Goal: Complete application form

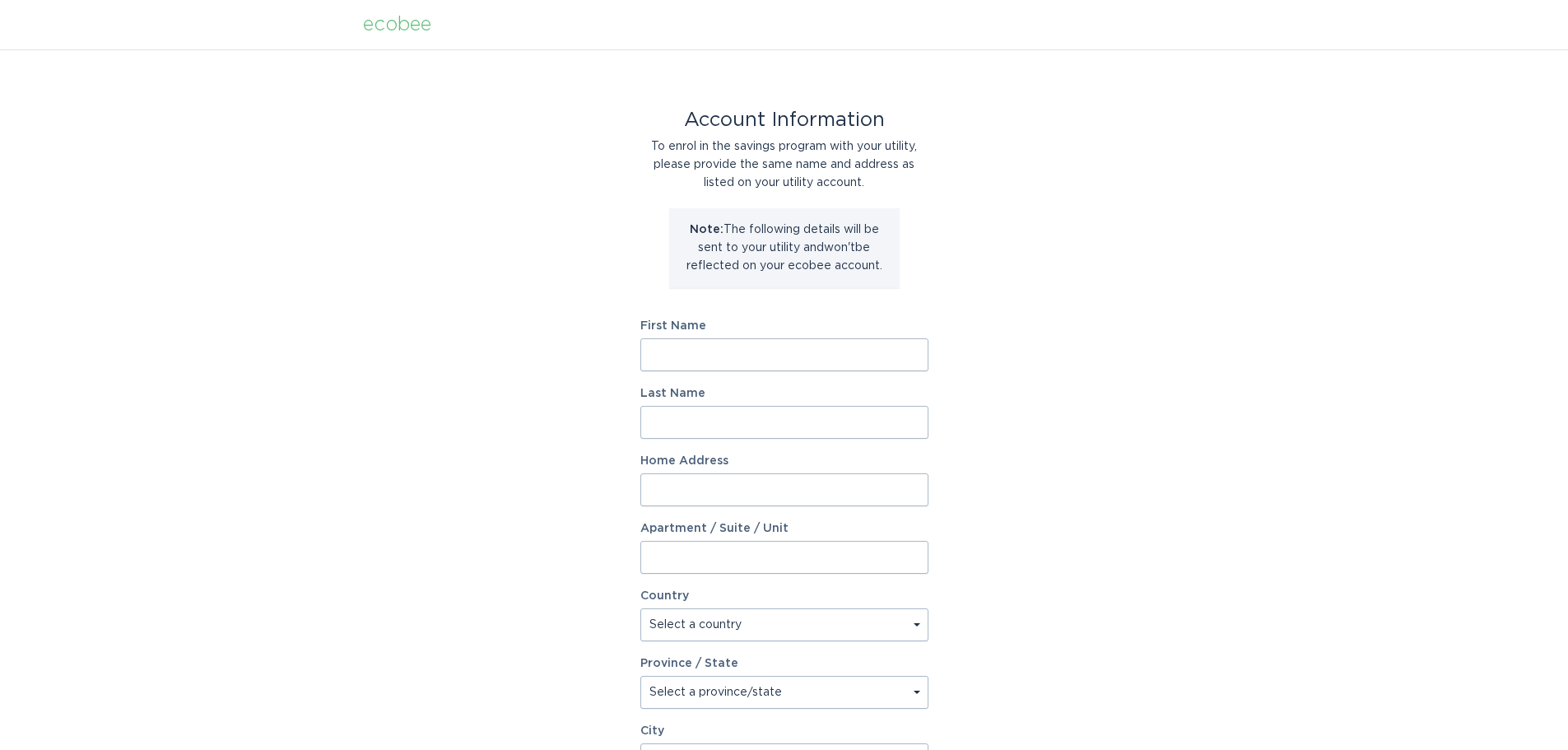
click at [687, 361] on input "First Name" at bounding box center [784, 355] width 289 height 33
type input "Kamal"
type input "Baldawa"
type input "14 Daffodil Ct"
select select "US"
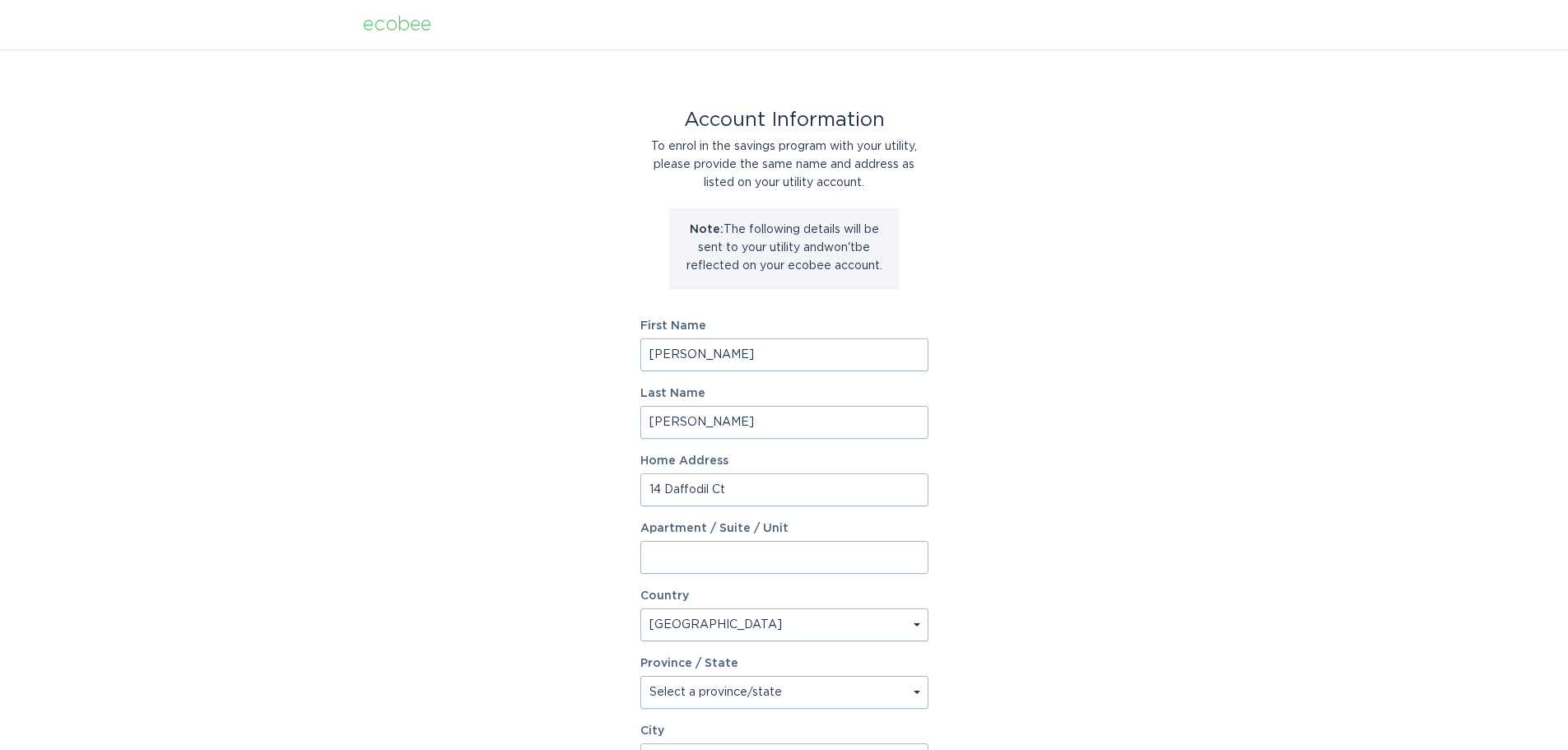
type input "SOUTH GRAFTON"
type input "01560"
select select "MA"
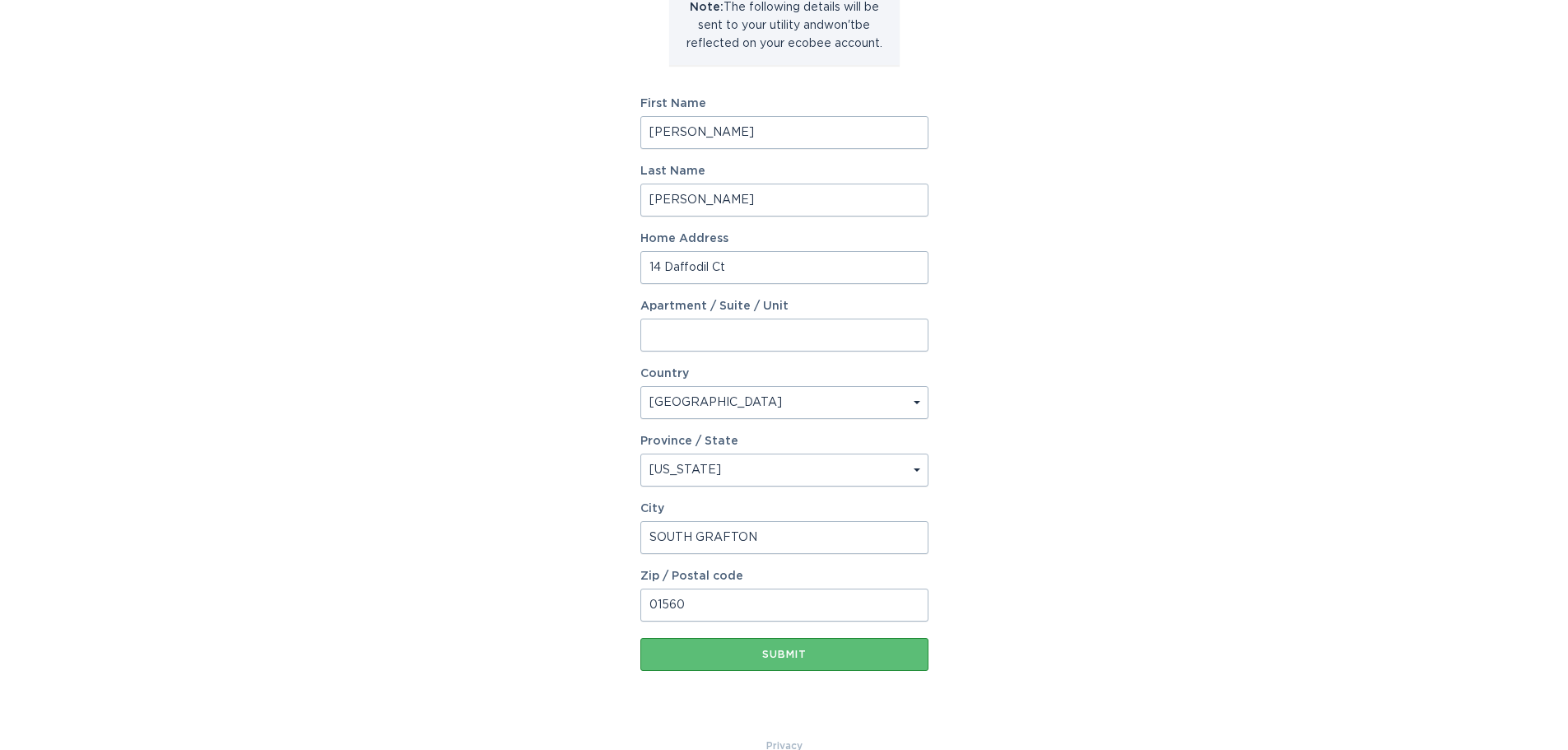
scroll to position [252, 0]
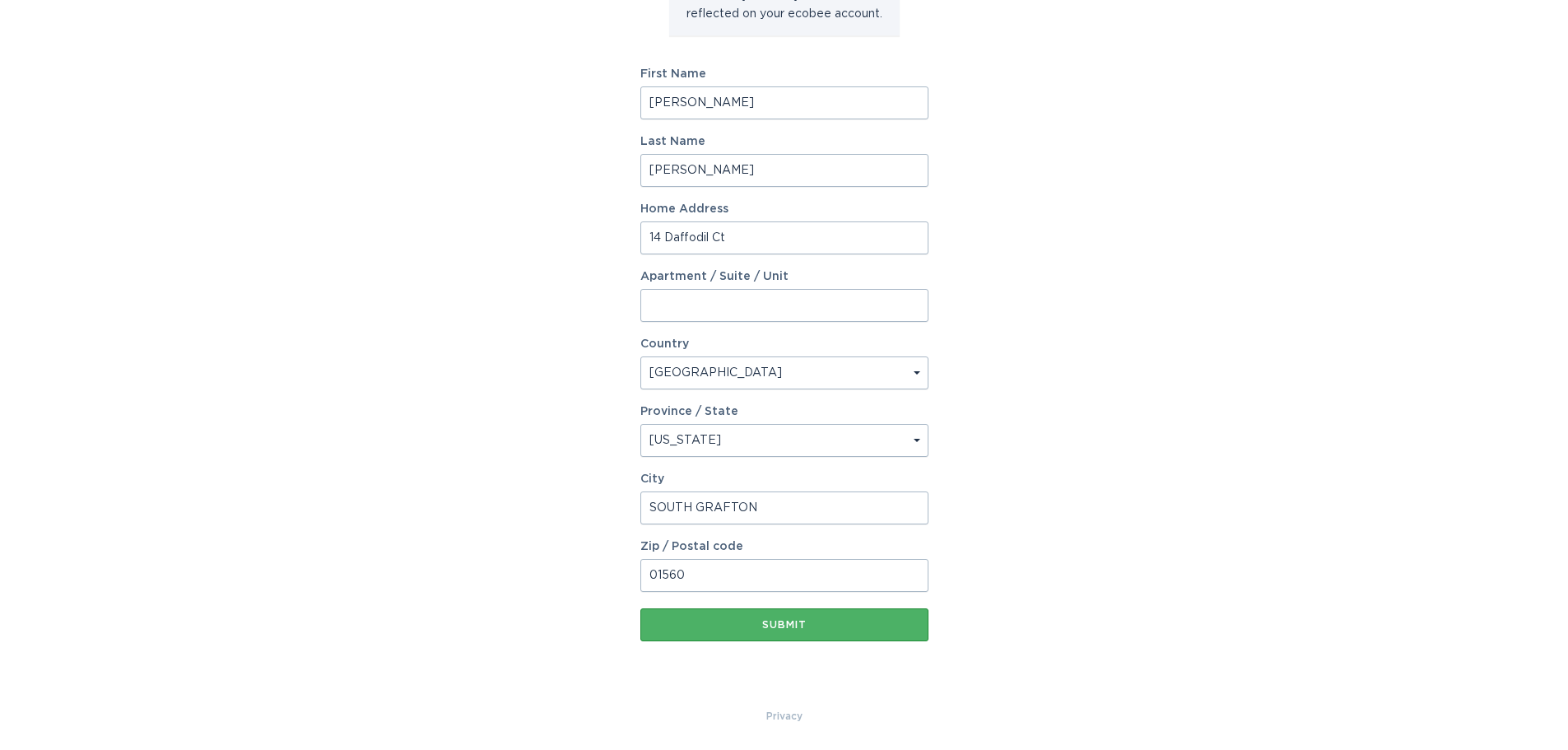
click at [802, 622] on div "Submit" at bounding box center [784, 625] width 272 height 10
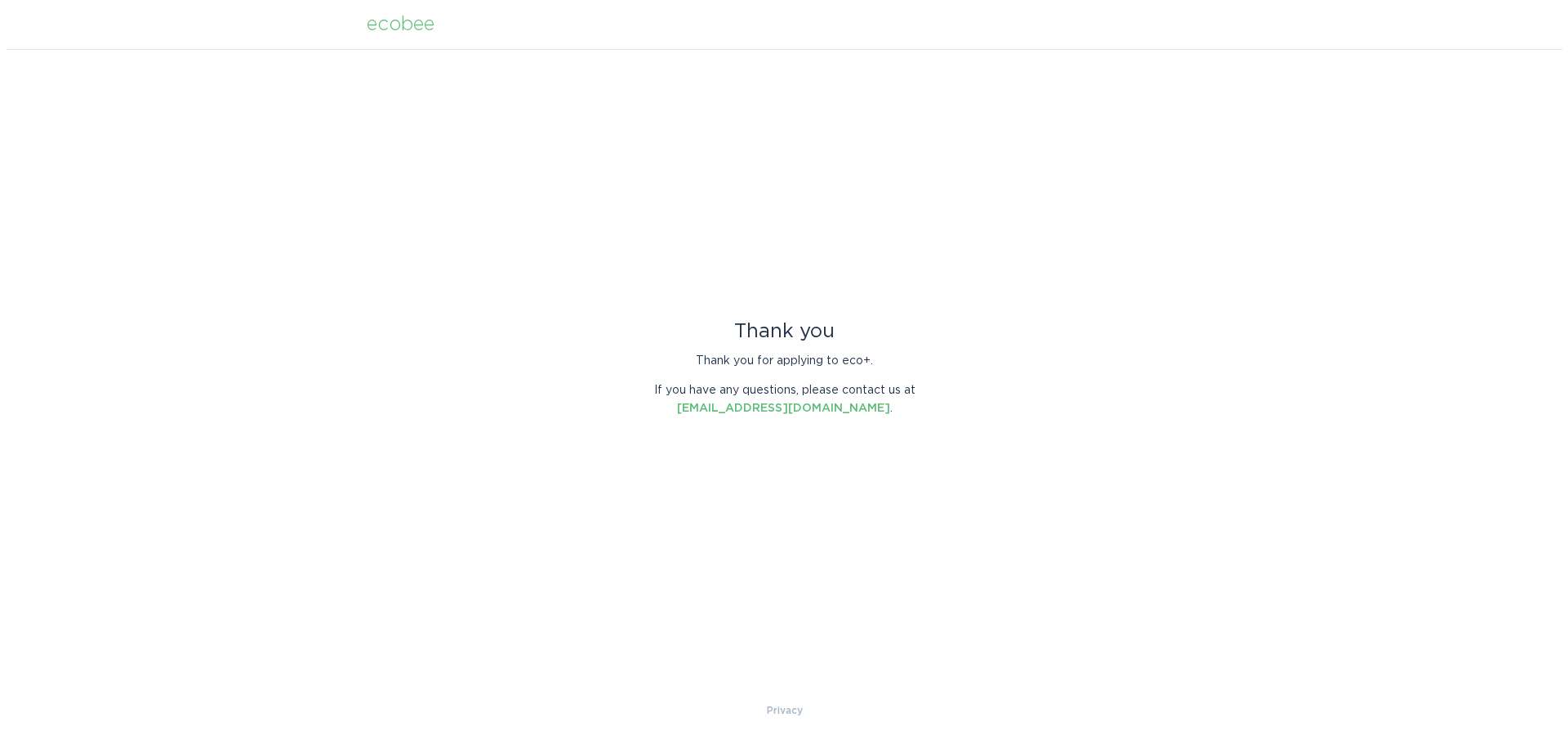
scroll to position [0, 0]
